Goal: Transaction & Acquisition: Purchase product/service

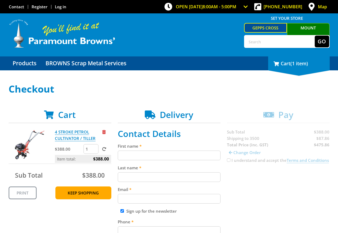
click at [303, 67] on span "(1 item)" at bounding box center [299, 63] width 18 height 6
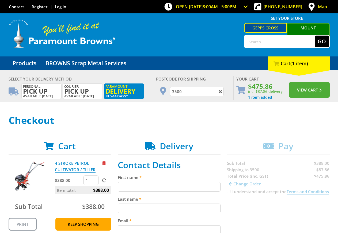
click at [223, 90] on span at bounding box center [220, 91] width 6 height 7
click at [102, 164] on div "4 STROKE PETROL CULTIVATOR / TILLER" at bounding box center [83, 168] width 56 height 16
click at [104, 165] on span "Remove from cart" at bounding box center [103, 163] width 3 height 4
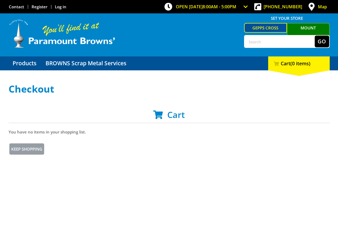
click at [29, 75] on div "OPEN TODAY 8:00am - 5:00pm Trading Hours Hardware & Machinery Fri 8:00am - 5:00…" at bounding box center [169, 236] width 338 height 473
click at [130, 192] on div "Checkout Cart You have no items in your shopping list. Keep Shopping" at bounding box center [169, 164] width 321 height 160
drag, startPoint x: 256, startPoint y: 33, endPoint x: 256, endPoint y: 40, distance: 6.7
click at [256, 34] on div "Set your store Gepps Cross Mount Barker Go Menu" at bounding box center [168, 34] width 331 height 43
click at [257, 44] on input "text" at bounding box center [279, 42] width 70 height 12
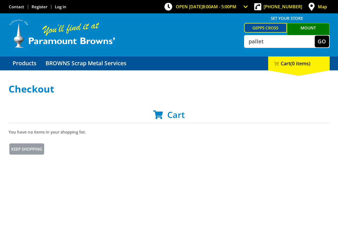
type input "pallet"
click at [314, 36] on button "Go" at bounding box center [321, 42] width 14 height 12
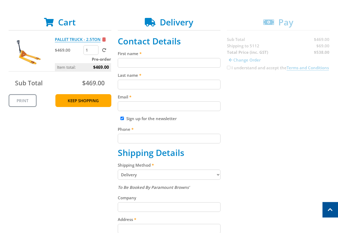
scroll to position [82, 0]
